Goal: Transaction & Acquisition: Purchase product/service

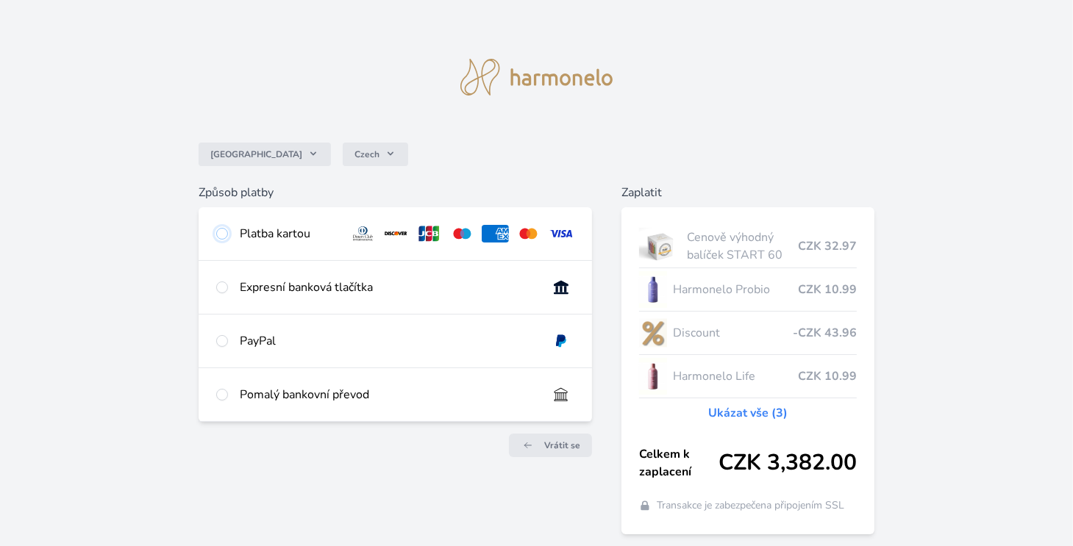
click at [226, 235] on input "radio" at bounding box center [222, 234] width 12 height 12
radio input "true"
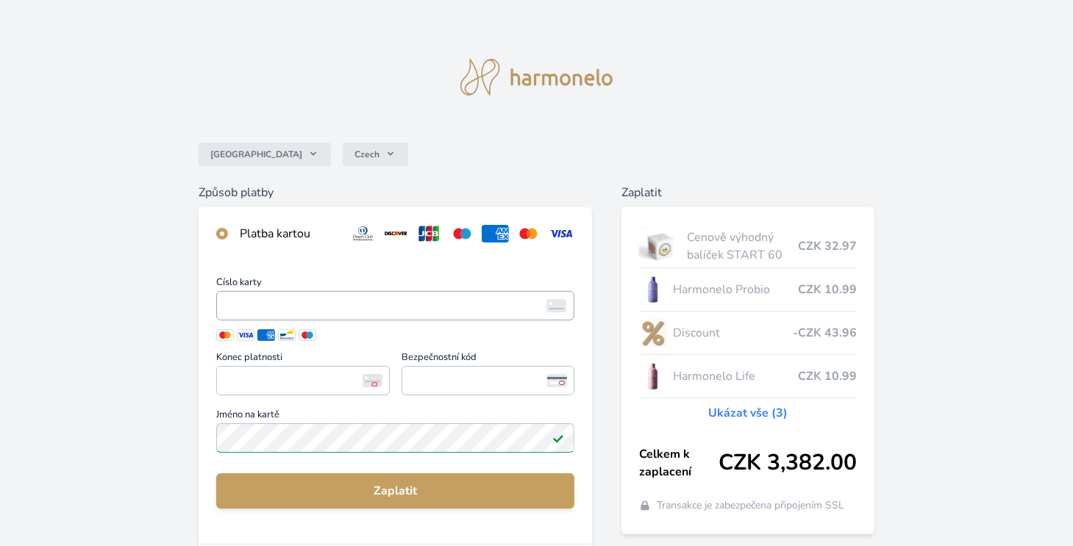
click at [282, 296] on iframe "<p>Your browser does not support iframes.</p>" at bounding box center [396, 306] width 346 height 21
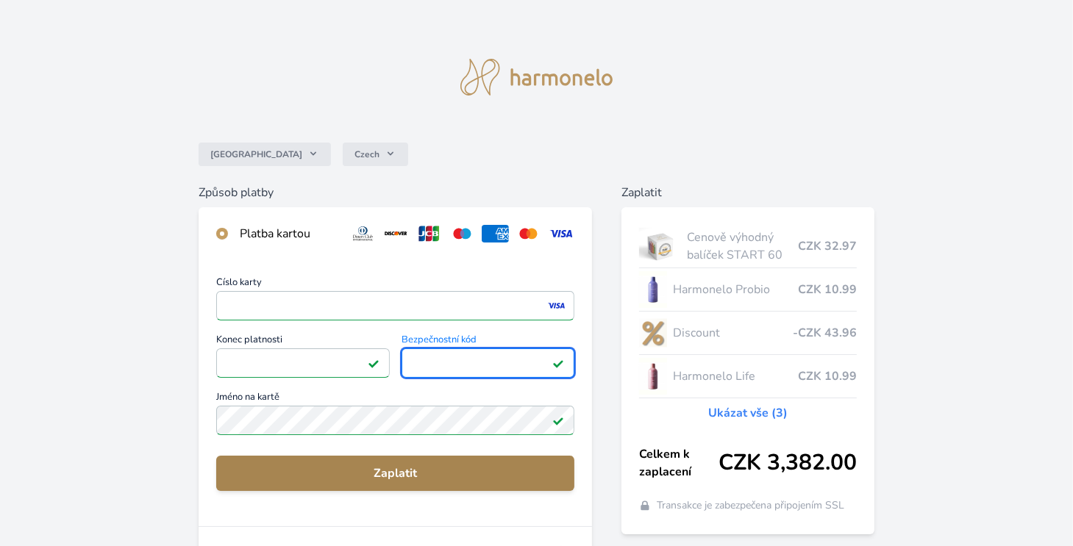
click at [374, 469] on span "Zaplatit" at bounding box center [395, 474] width 335 height 18
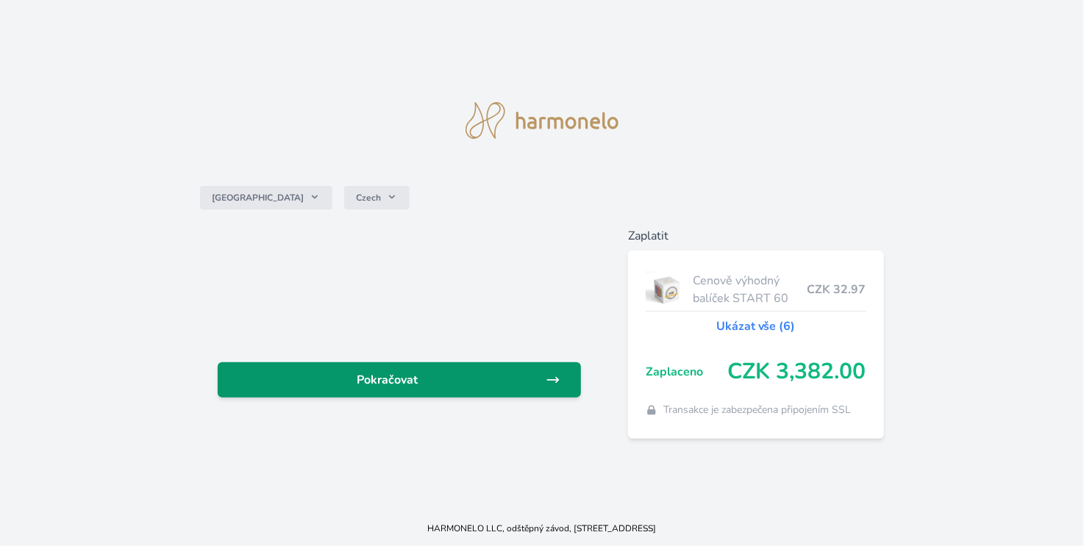
click at [418, 373] on span "Pokračovat" at bounding box center [387, 380] width 316 height 18
